Goal: Find specific page/section: Find specific page/section

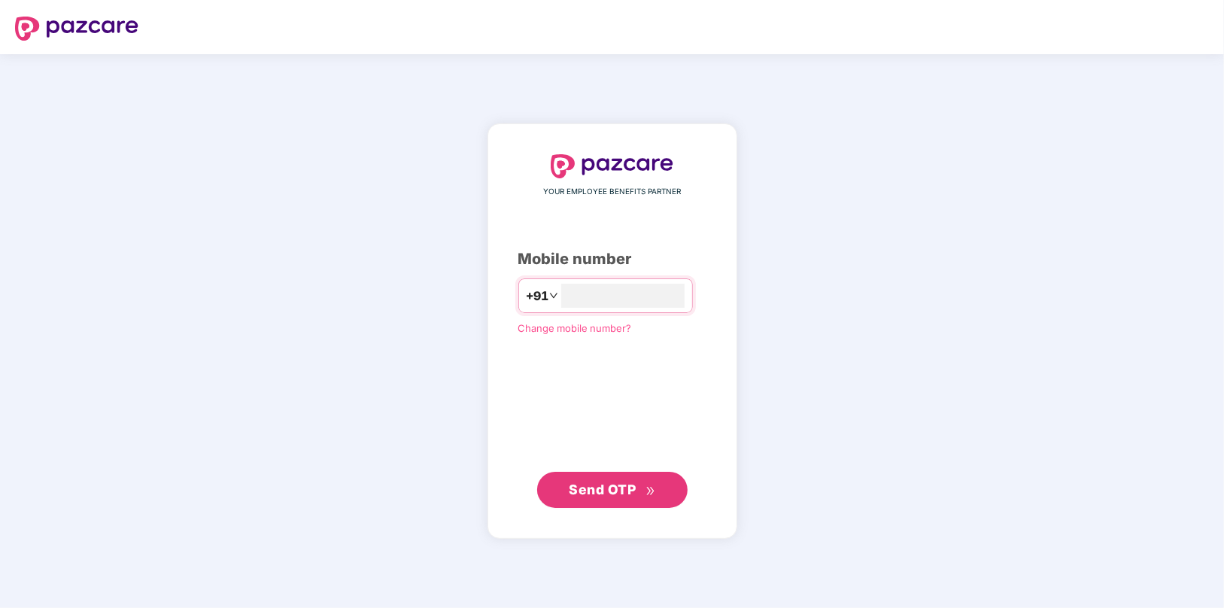
type input "**********"
click at [602, 498] on span "Send OTP" at bounding box center [612, 488] width 87 height 21
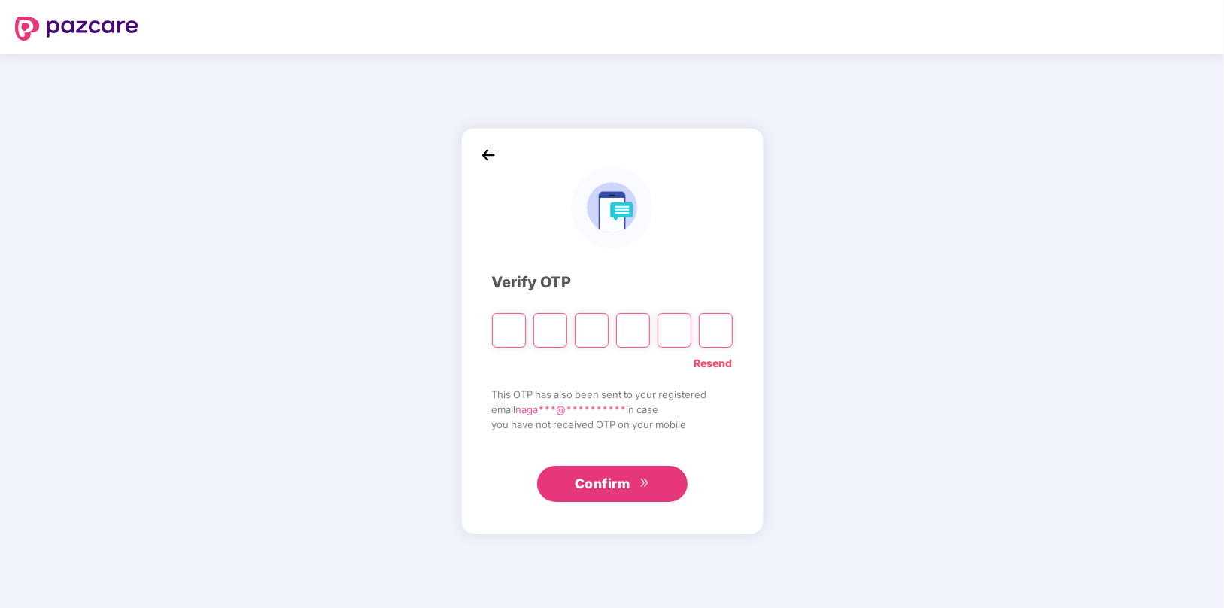
type input "*"
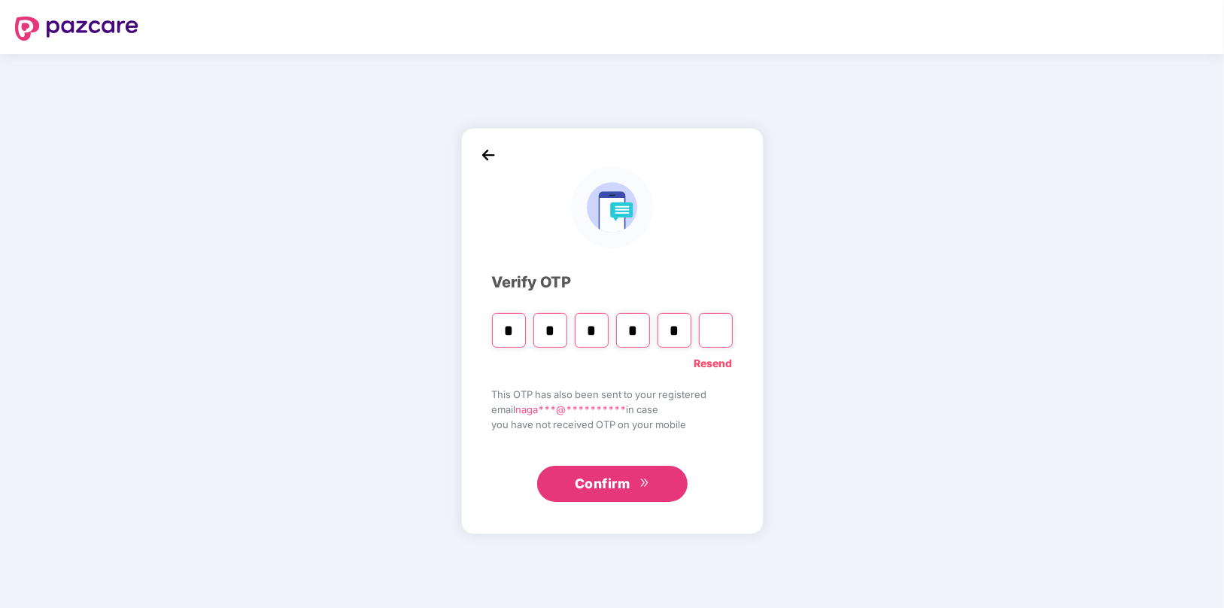
type input "*"
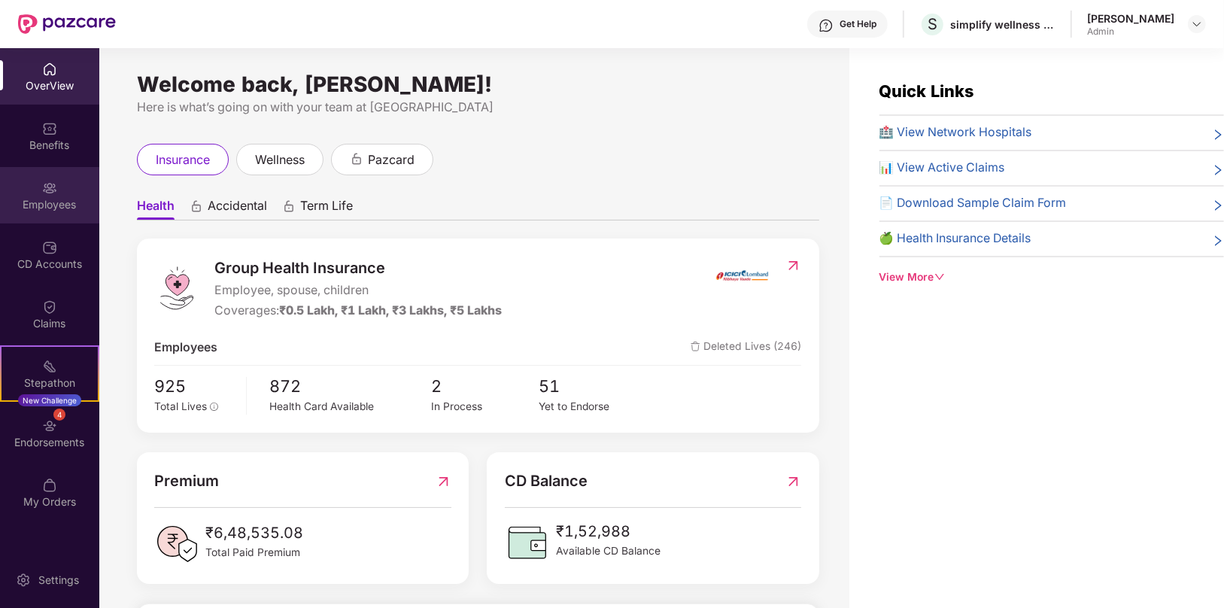
click at [43, 201] on div "Employees" at bounding box center [49, 204] width 99 height 15
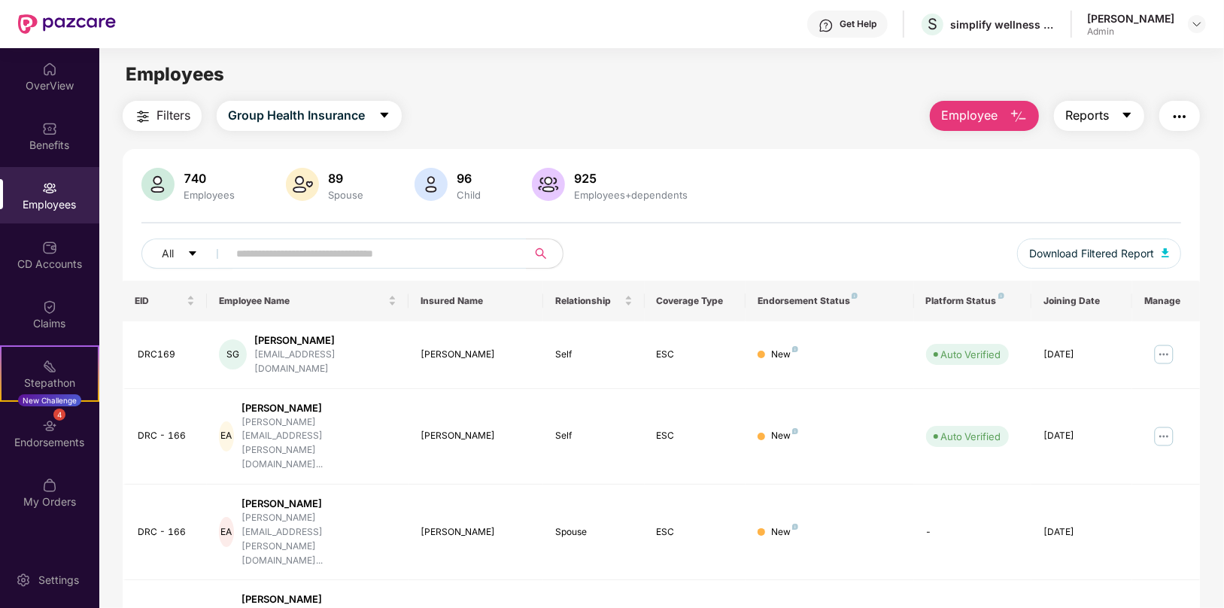
click at [1121, 116] on icon "caret-down" at bounding box center [1127, 115] width 12 height 12
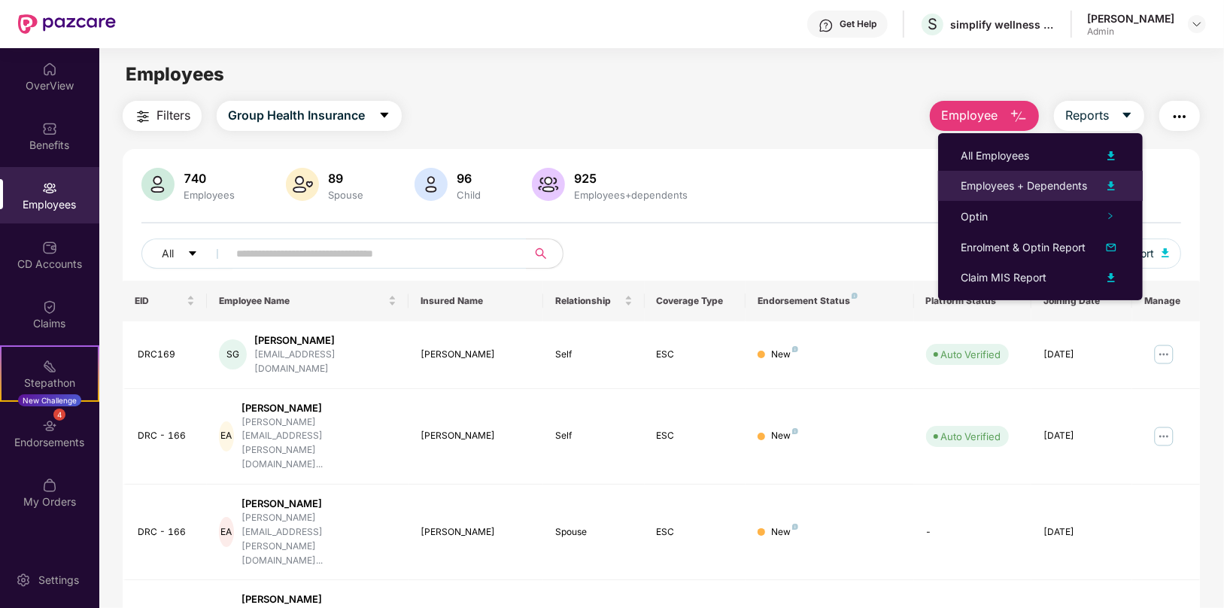
click at [1012, 189] on div "Employees + Dependents" at bounding box center [1024, 186] width 126 height 17
